Goal: Navigation & Orientation: Find specific page/section

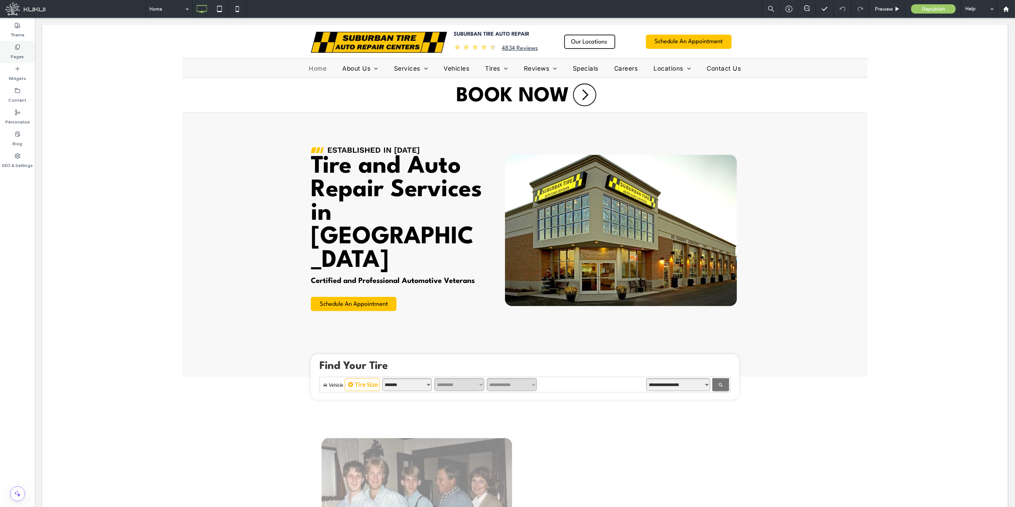
click at [21, 56] on label "Pages" at bounding box center [17, 55] width 13 height 10
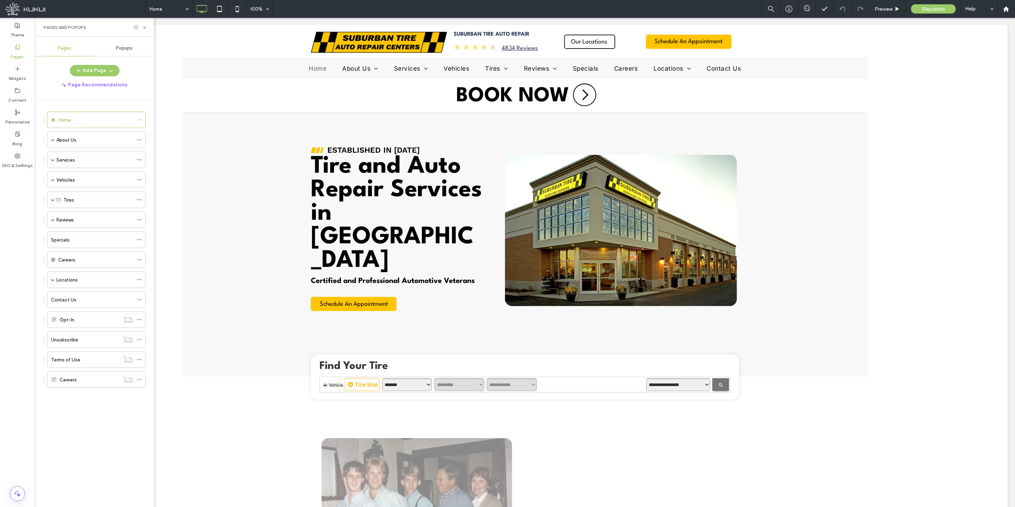
drag, startPoint x: 81, startPoint y: 283, endPoint x: 83, endPoint y: 288, distance: 4.8
click at [81, 283] on div "Locations" at bounding box center [94, 279] width 77 height 7
click at [87, 314] on div at bounding box center [507, 253] width 1015 height 507
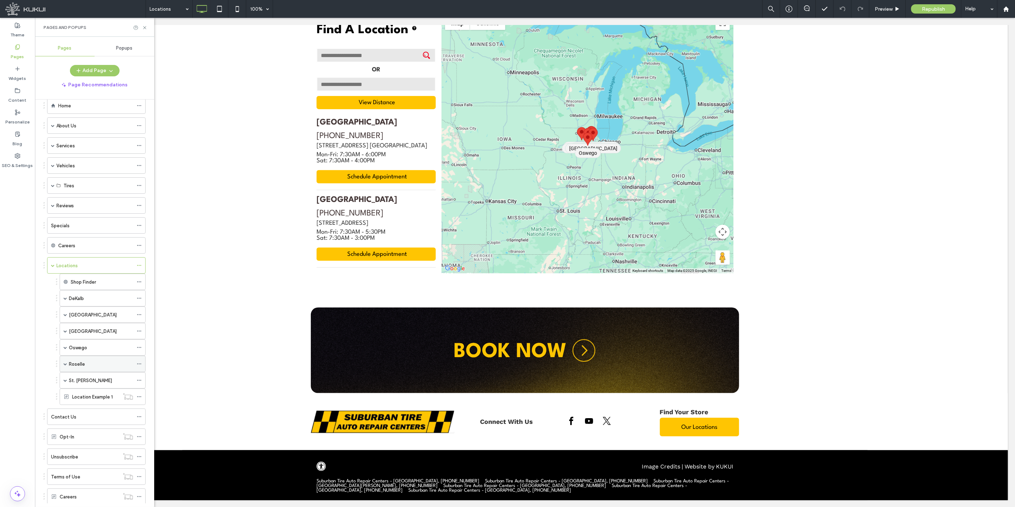
scroll to position [35, 0]
click at [19, 49] on icon at bounding box center [18, 47] width 6 height 6
click at [84, 383] on div "Location Example 1" at bounding box center [95, 378] width 47 height 16
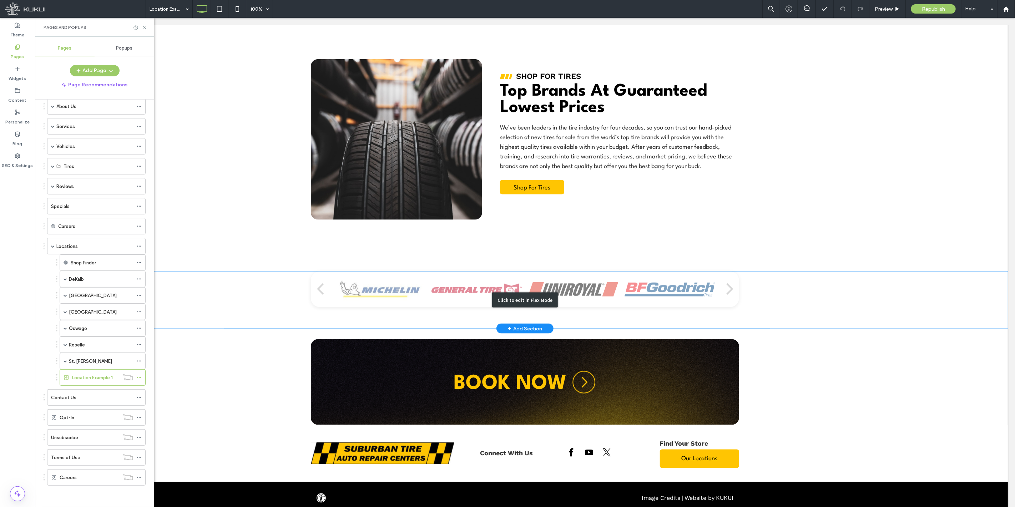
scroll to position [734, 0]
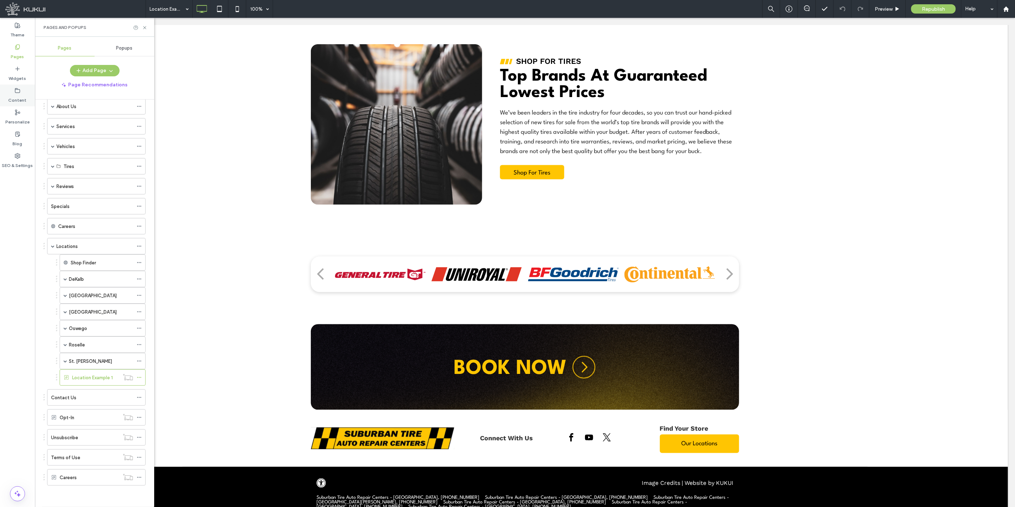
click at [22, 97] on label "Content" at bounding box center [18, 98] width 18 height 10
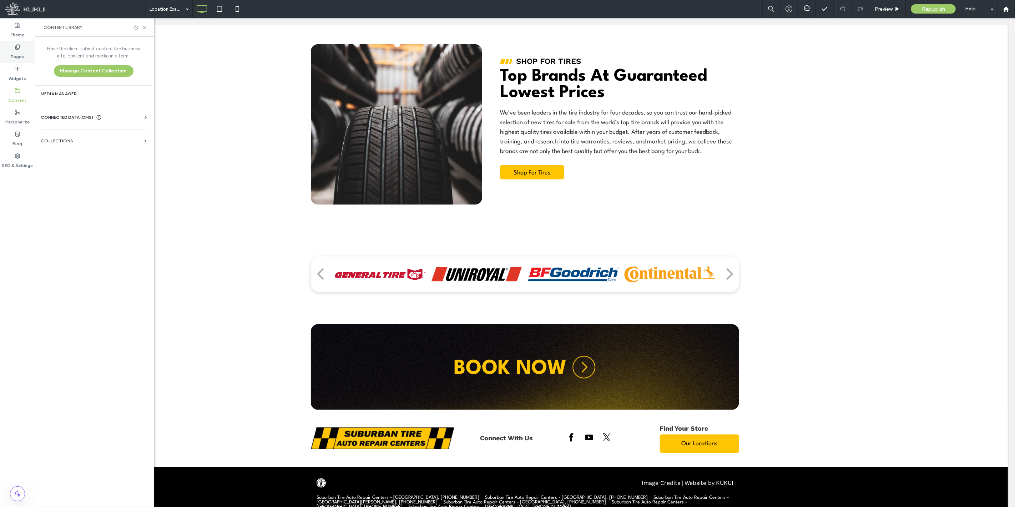
click at [19, 53] on label "Pages" at bounding box center [17, 55] width 13 height 10
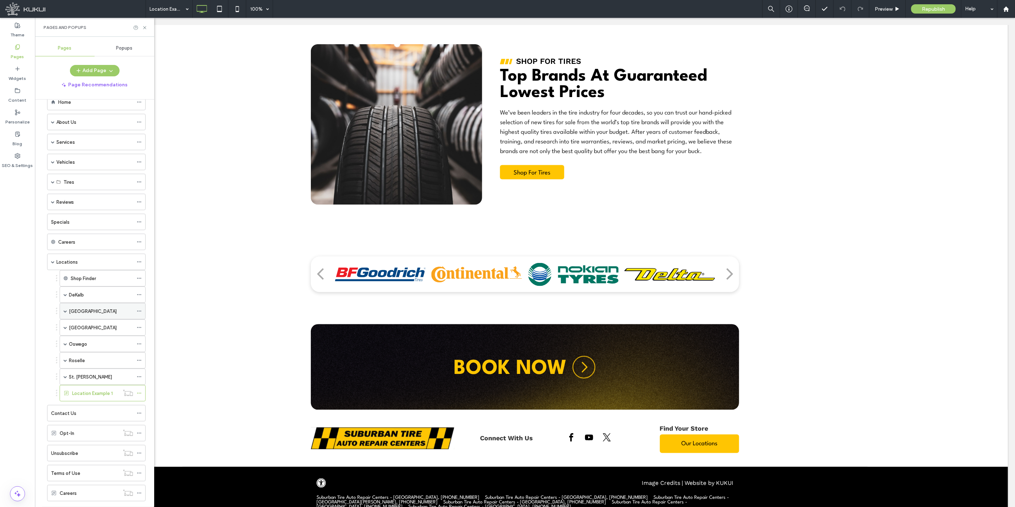
scroll to position [35, 0]
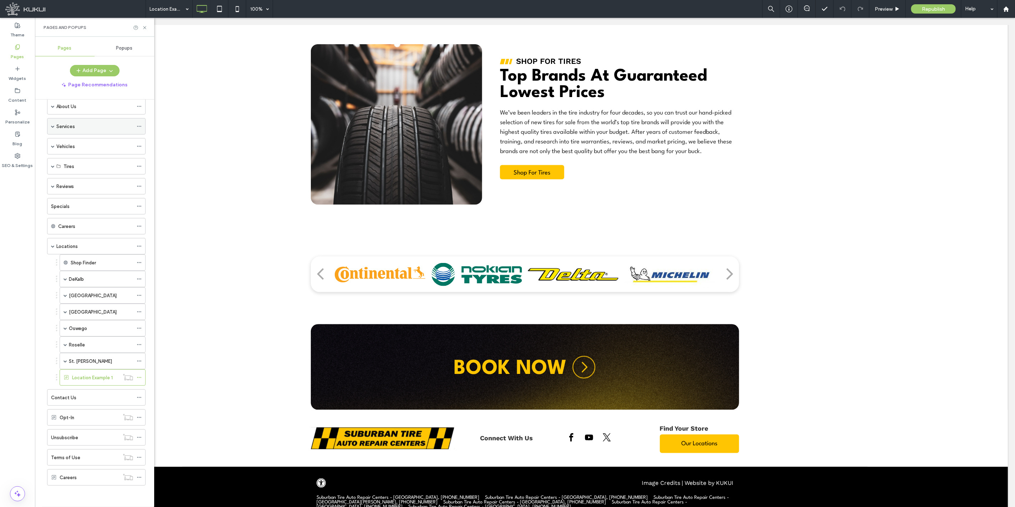
click at [74, 130] on div "Services" at bounding box center [94, 126] width 77 height 16
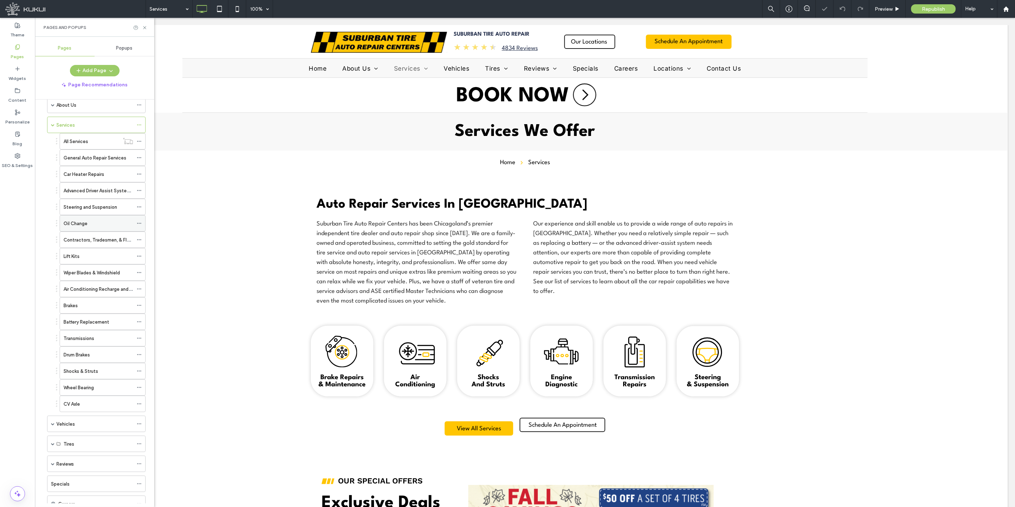
click at [86, 226] on label "Oil Change" at bounding box center [76, 223] width 24 height 12
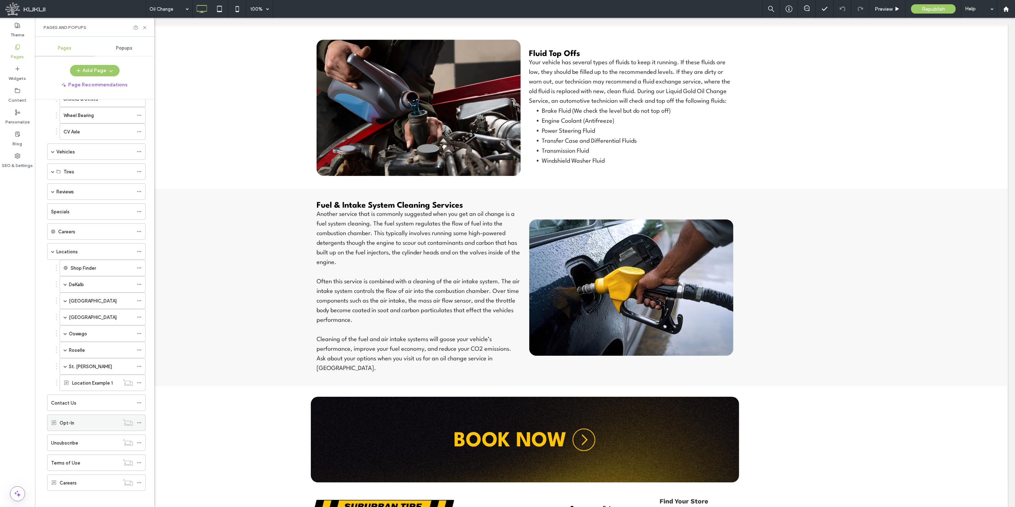
scroll to position [315, 0]
click at [17, 102] on label "Content" at bounding box center [18, 98] width 18 height 10
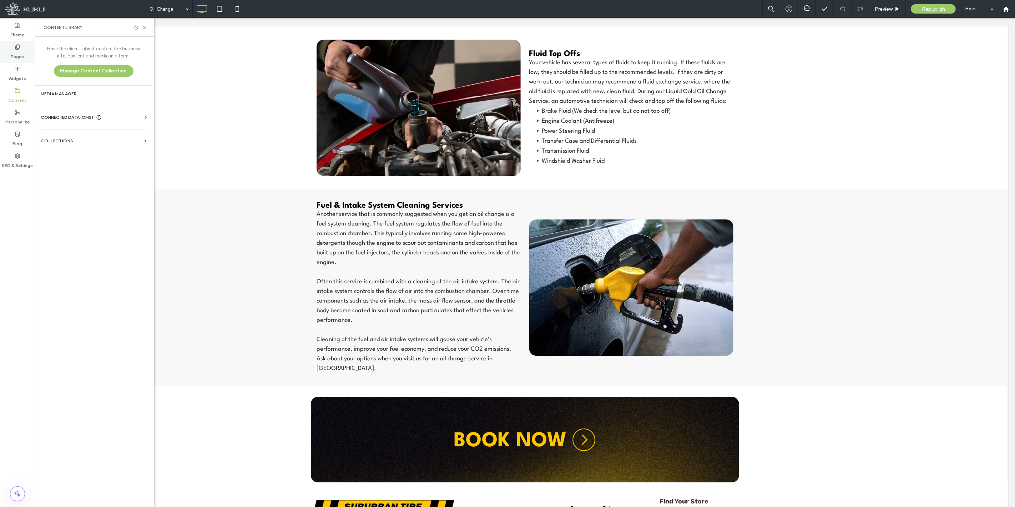
click at [18, 56] on label "Pages" at bounding box center [17, 55] width 13 height 10
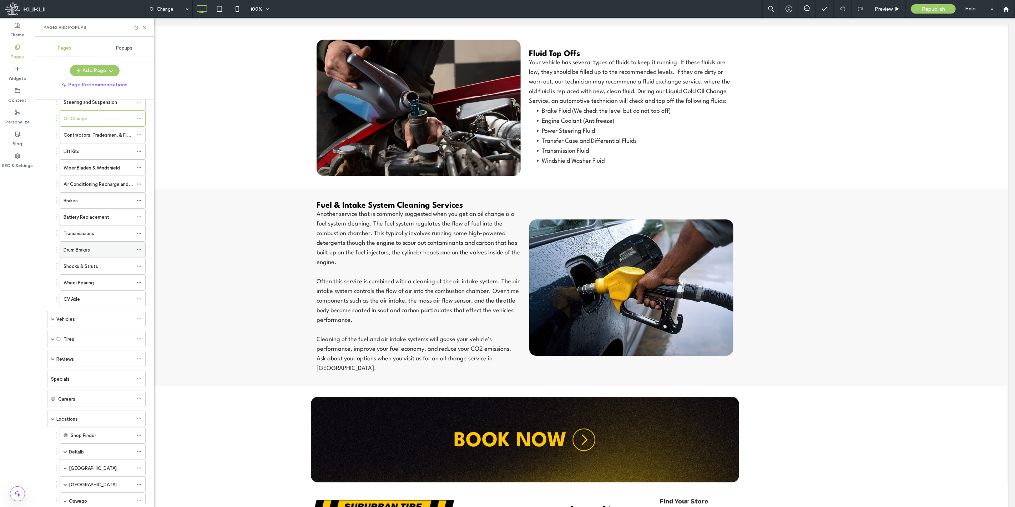
scroll to position [145, 0]
